Goal: Find specific page/section: Find specific page/section

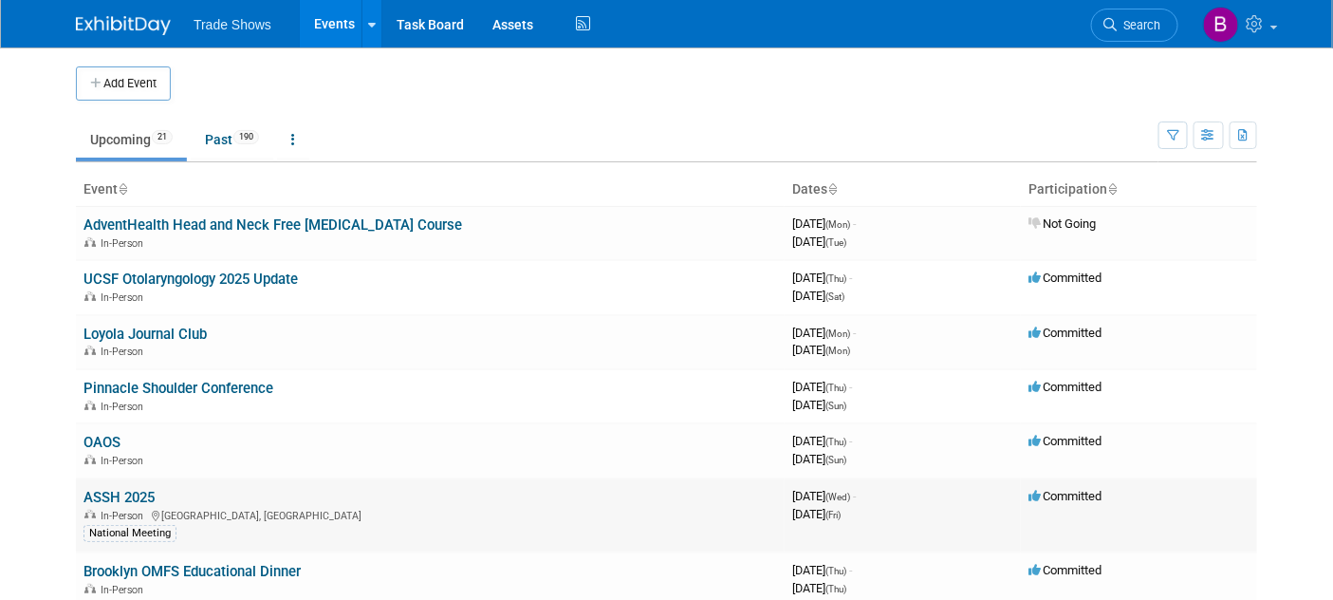
click at [109, 492] on link "ASSH 2025" at bounding box center [118, 497] width 71 height 17
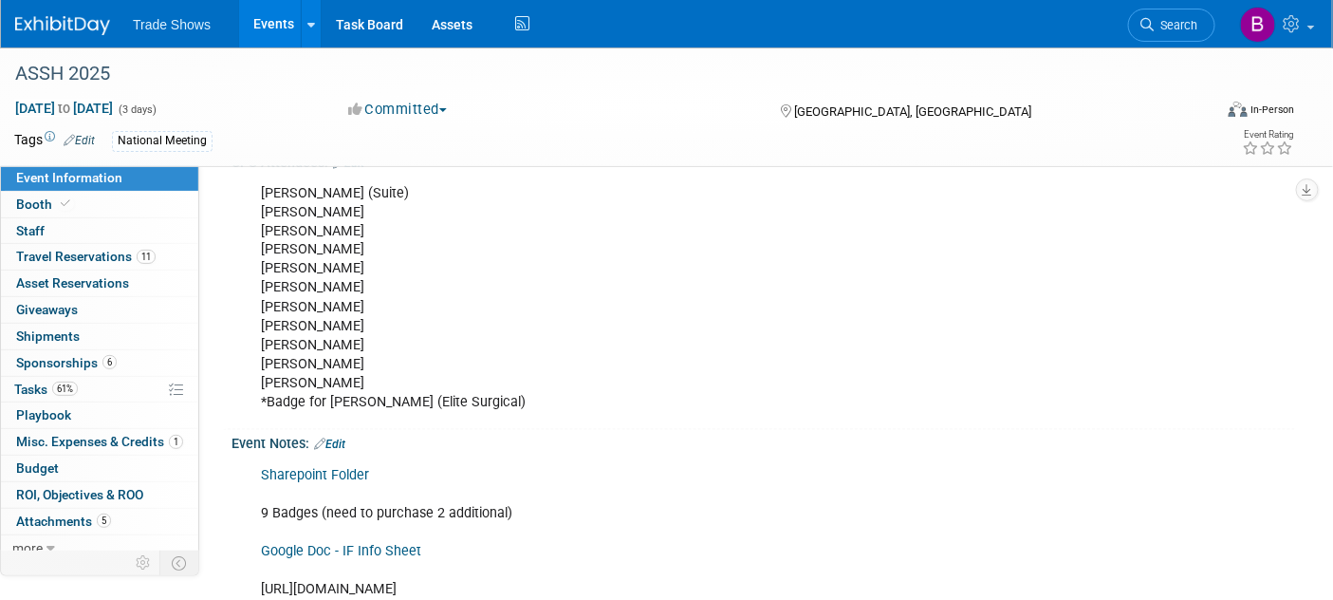
scroll to position [1054, 0]
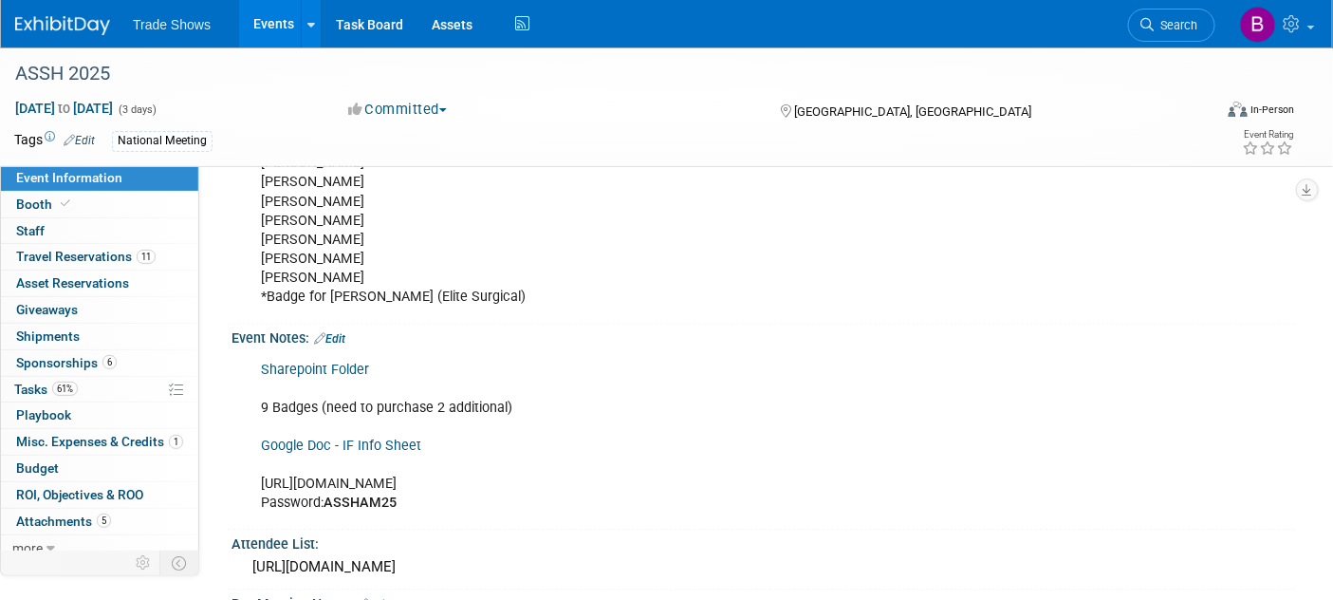
click at [439, 470] on div "Sharepoint Folder 9 Badges (need to purchase 2 additional) Google Doc - IF Info…" at bounding box center [669, 438] width 842 height 172
copy div "https://www.assh.org/annualmeeting/s/attendees"
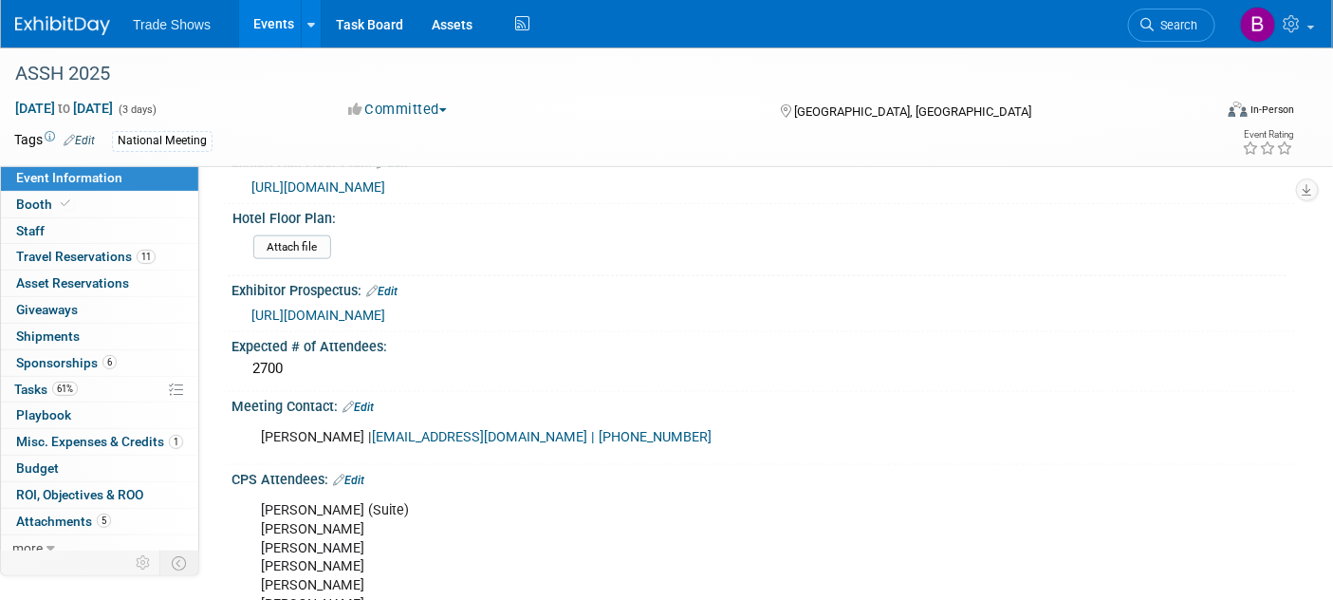
scroll to position [0, 0]
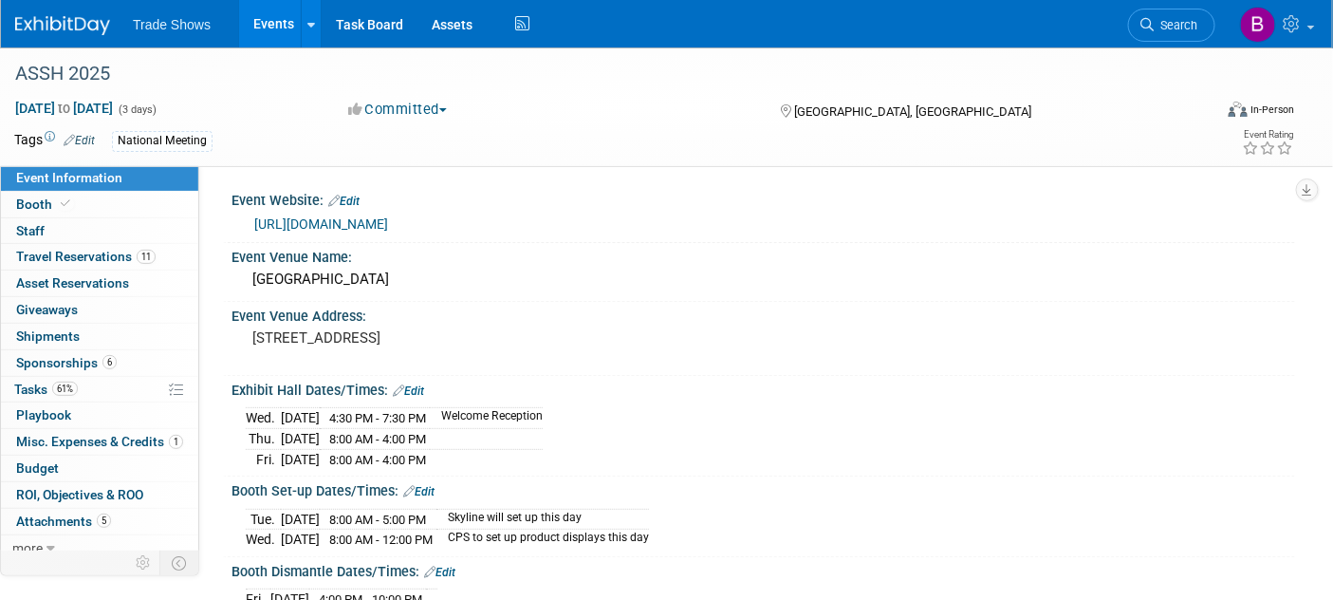
click at [85, 18] on img at bounding box center [62, 25] width 95 height 19
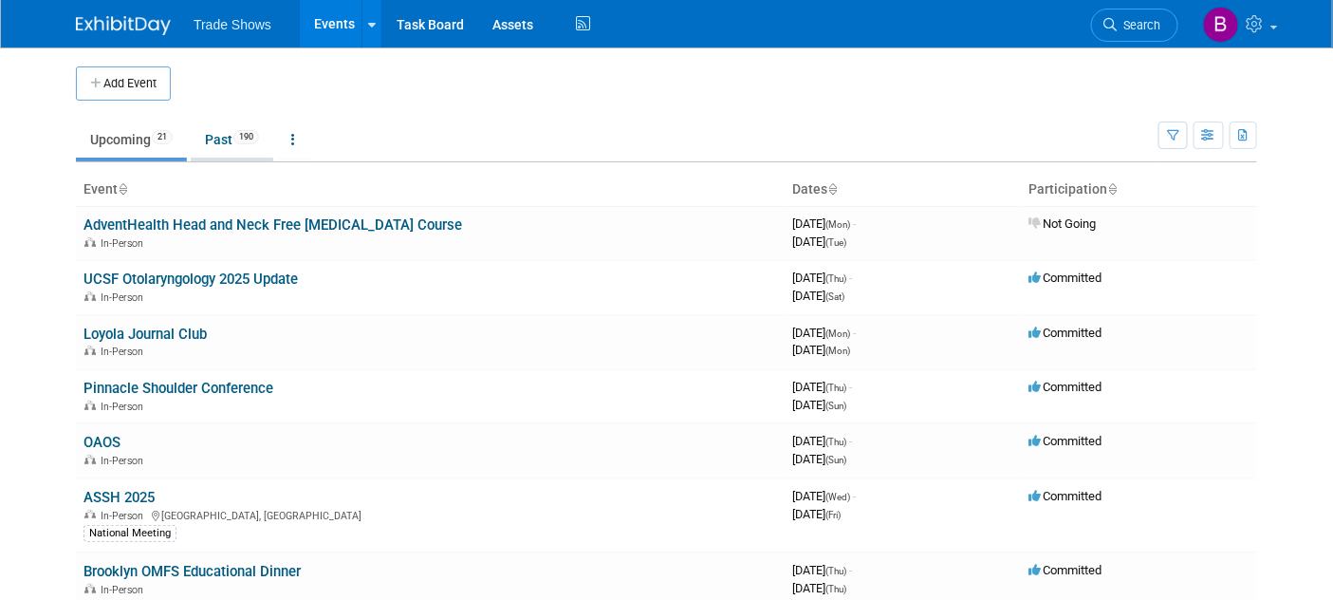
click at [232, 139] on link "Past 190" at bounding box center [232, 139] width 83 height 36
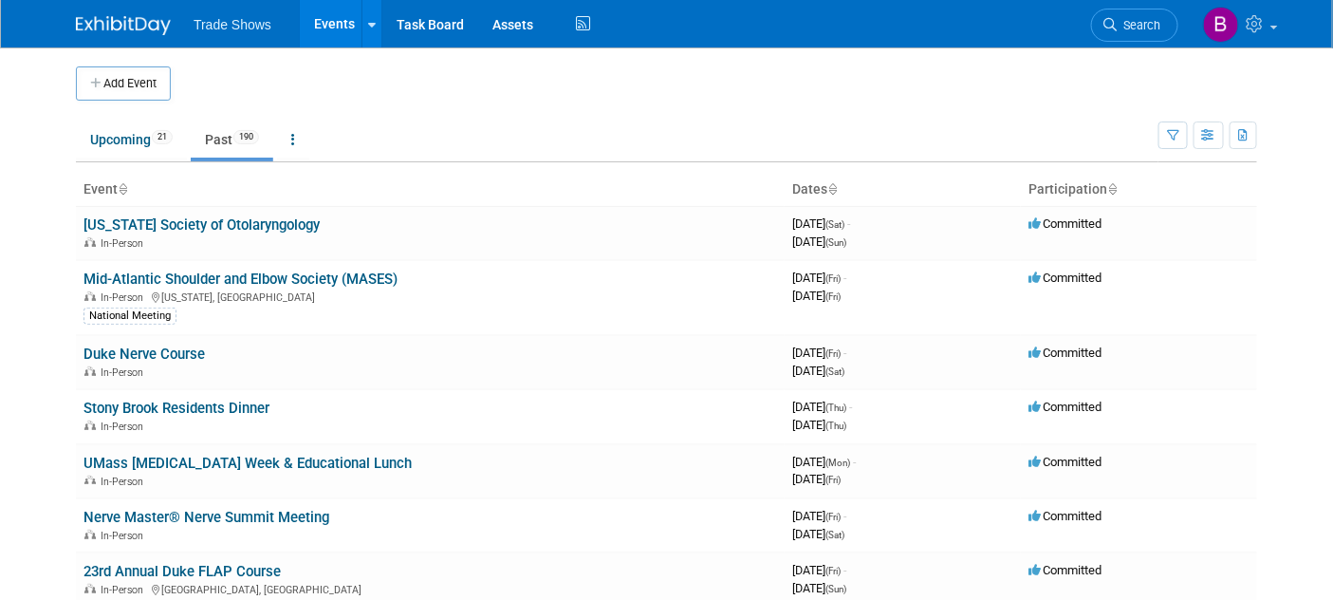
click at [672, 92] on td at bounding box center [685, 83] width 1029 height 34
click at [113, 142] on link "Upcoming 21" at bounding box center [131, 139] width 111 height 36
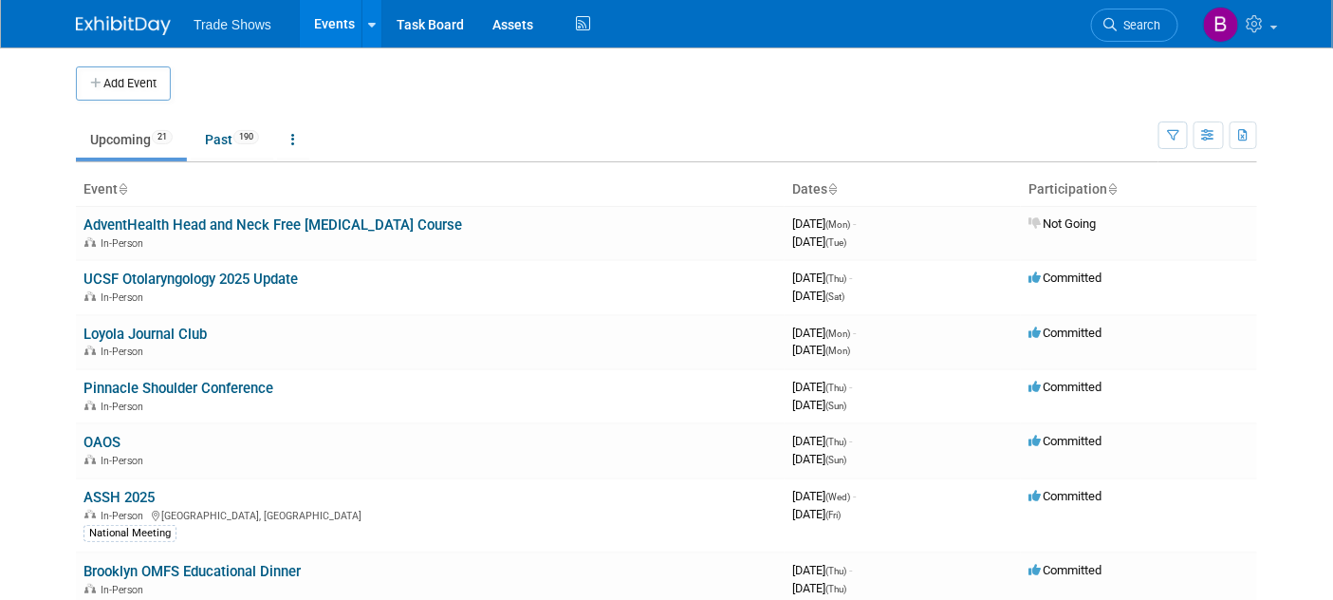
click at [645, 135] on ul "Upcoming 21 Past 190 All Events 211 Past and Upcoming Grouped Annually Events g…" at bounding box center [617, 141] width 1082 height 43
click at [641, 61] on div "Add Event" at bounding box center [666, 73] width 1181 height 53
click at [572, 177] on th "Event" at bounding box center [430, 190] width 709 height 32
click at [554, 94] on td at bounding box center [685, 83] width 1029 height 34
click at [580, 136] on ul "Upcoming 21 Past 190 All Events 211 Past and Upcoming Grouped Annually Events g…" at bounding box center [617, 141] width 1082 height 43
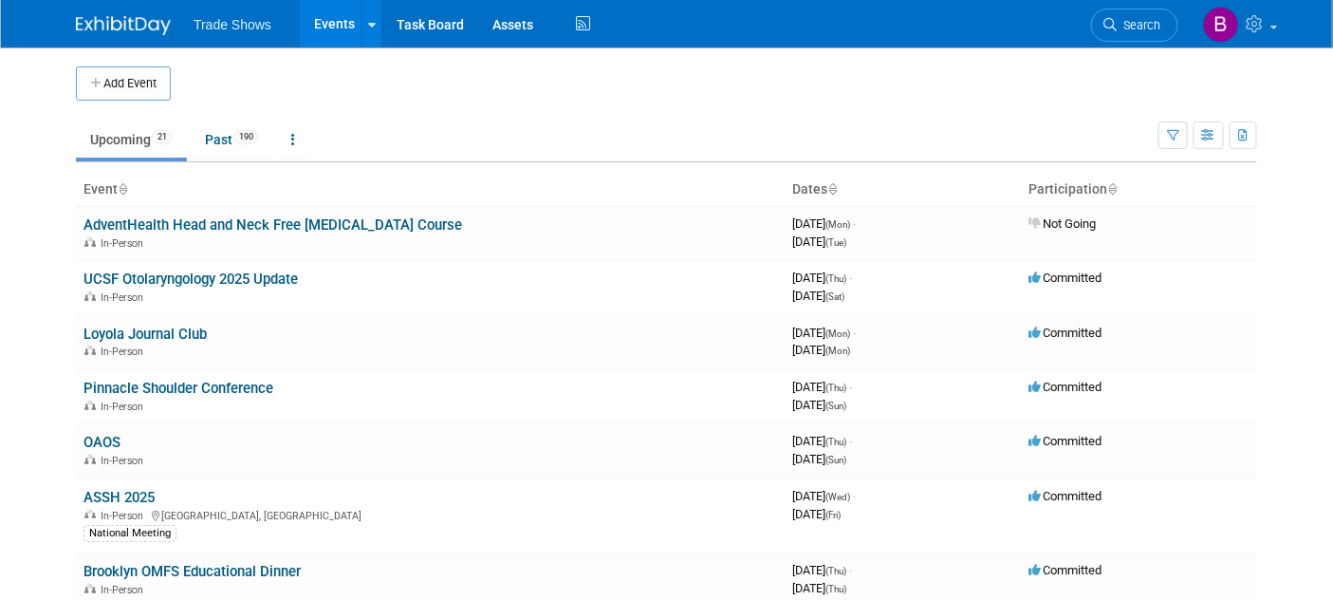
click at [634, 120] on ul "Upcoming 21 Past 190 All Events 211 Past and Upcoming Grouped Annually Events g…" at bounding box center [617, 141] width 1082 height 43
click at [607, 93] on td at bounding box center [685, 83] width 1029 height 34
click at [767, 88] on td at bounding box center [685, 83] width 1029 height 34
click at [231, 143] on link "Past 190" at bounding box center [232, 139] width 83 height 36
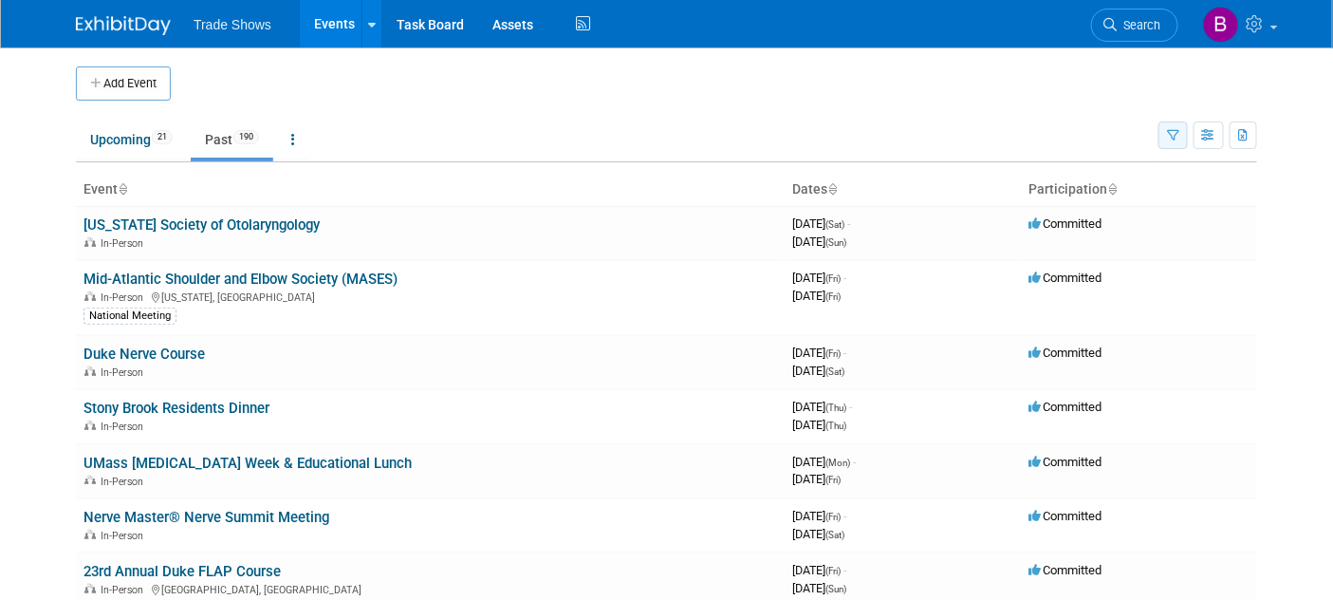
click at [1174, 130] on icon "button" at bounding box center [1173, 136] width 12 height 12
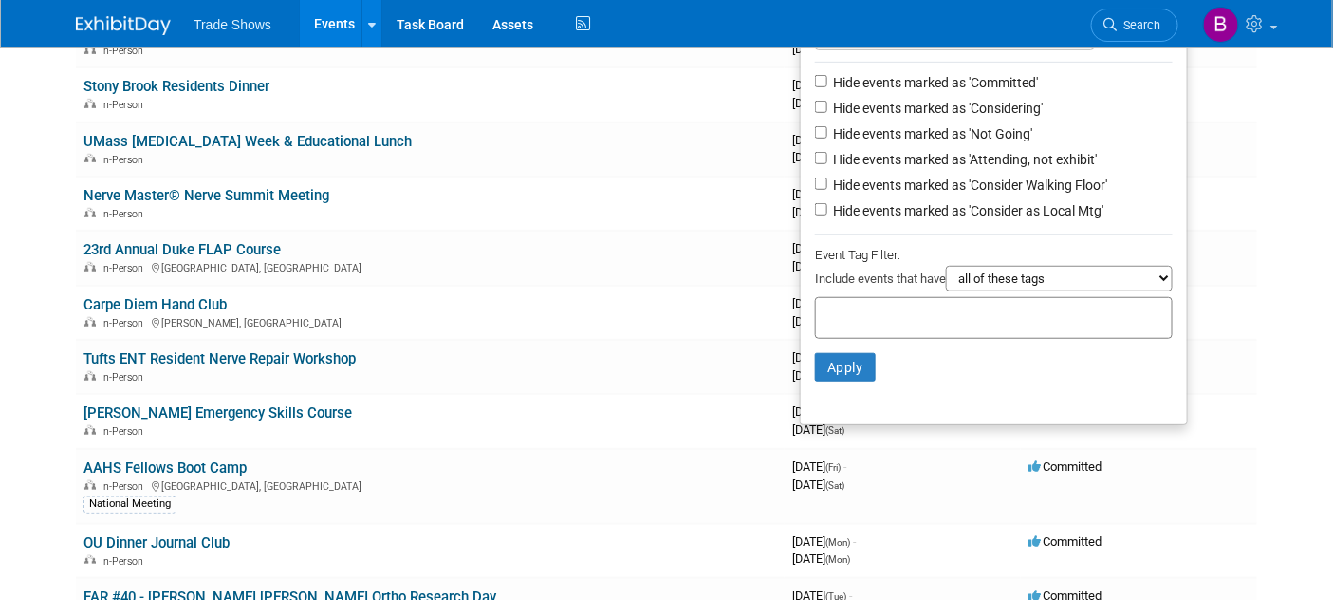
scroll to position [314, 0]
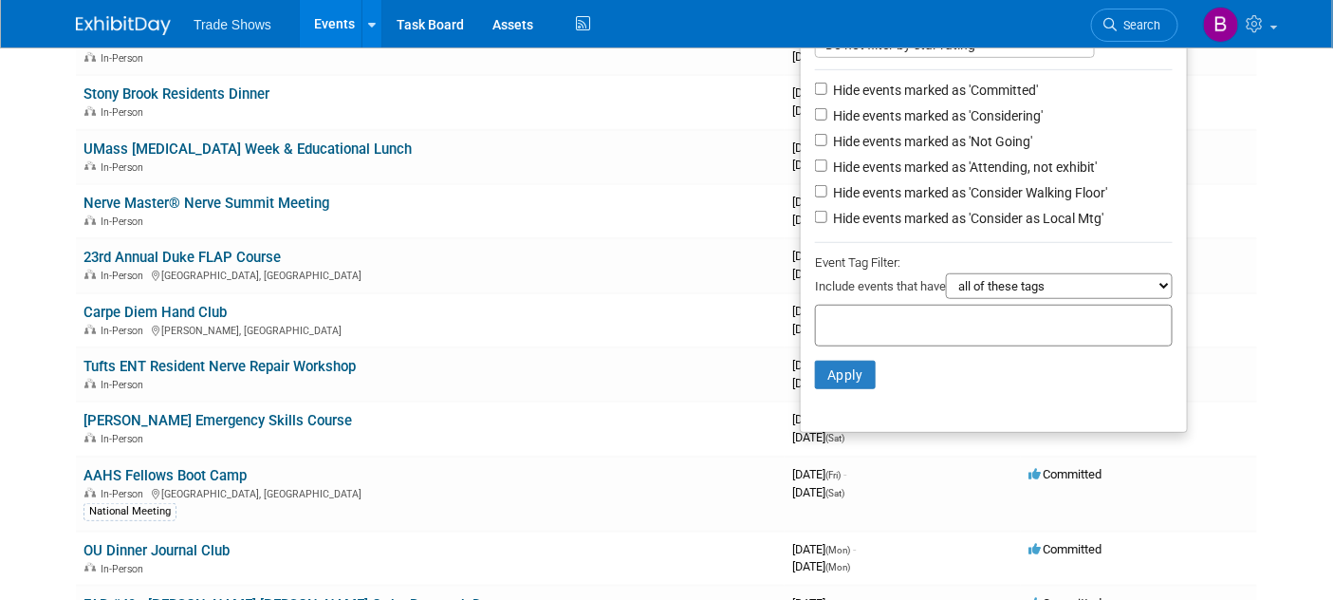
click at [1092, 273] on select "all of these tags any one of these tags only and exactly these specific tags" at bounding box center [1059, 286] width 227 height 26
select select "only"
click at [946, 273] on select "all of these tags any one of these tags only and exactly these specific tags" at bounding box center [1059, 286] width 227 height 26
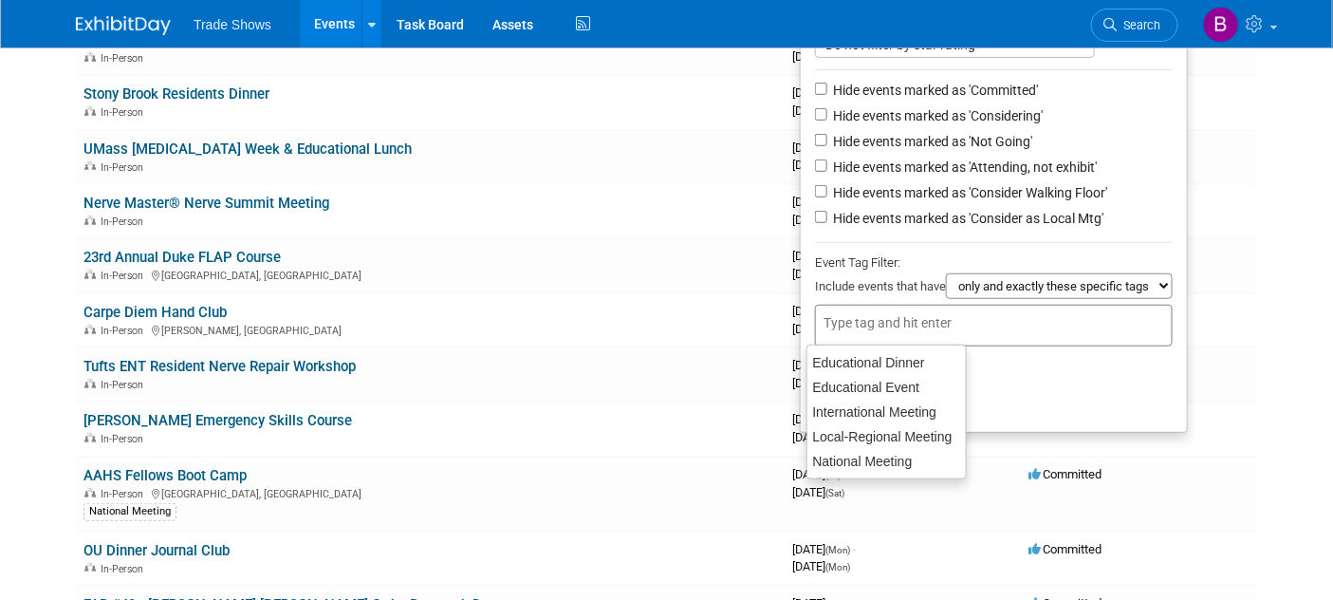
click at [915, 313] on input "text" at bounding box center [899, 322] width 152 height 19
click at [879, 464] on div "National Meeting" at bounding box center [886, 461] width 160 height 27
type input "National Meeting"
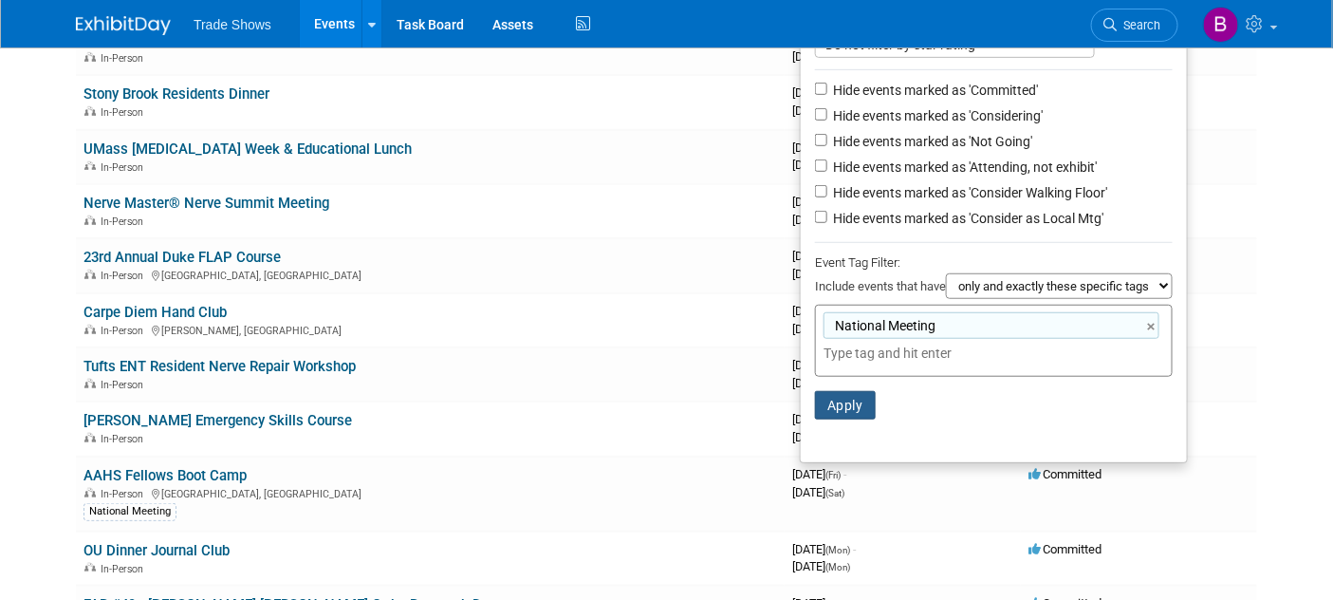
click at [841, 391] on button "Apply" at bounding box center [845, 405] width 61 height 28
